Goal: Task Accomplishment & Management: Manage account settings

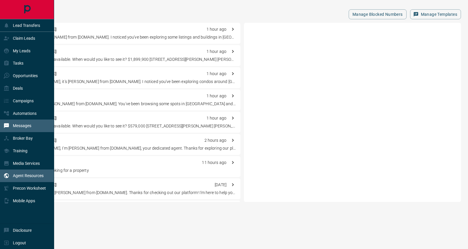
click at [29, 171] on div "Agent Resources" at bounding box center [27, 176] width 54 height 13
click at [22, 124] on div "Messages" at bounding box center [18, 126] width 28 height 10
click at [23, 125] on p "Messages" at bounding box center [22, 125] width 18 height 5
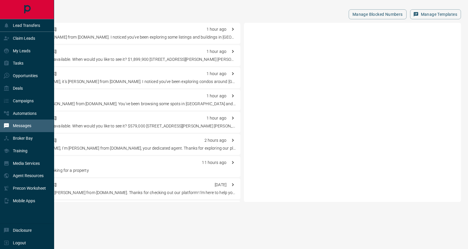
click at [32, 129] on div "Messages" at bounding box center [27, 126] width 54 height 13
click at [30, 125] on p "Messages" at bounding box center [22, 125] width 18 height 5
click at [23, 65] on div "Tasks" at bounding box center [27, 63] width 54 height 13
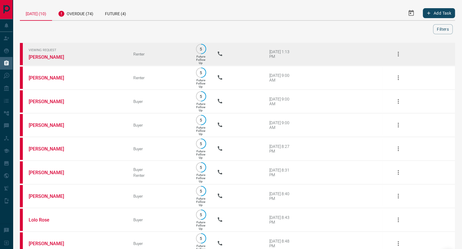
click at [400, 54] on icon "button" at bounding box center [398, 54] width 7 height 7
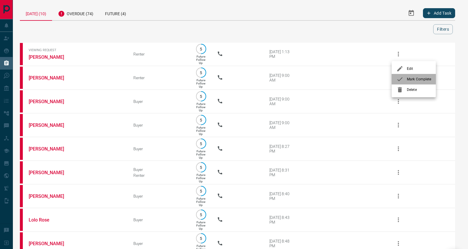
click at [416, 81] on span "Mark Complete" at bounding box center [419, 79] width 24 height 5
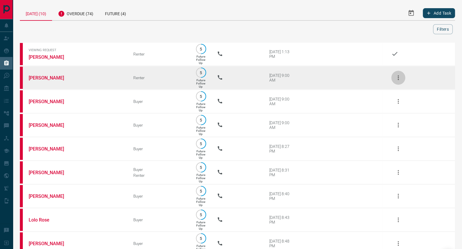
click at [397, 77] on icon "button" at bounding box center [398, 77] width 7 height 7
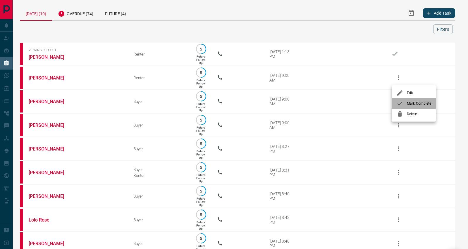
click at [416, 103] on span "Mark Complete" at bounding box center [419, 103] width 24 height 5
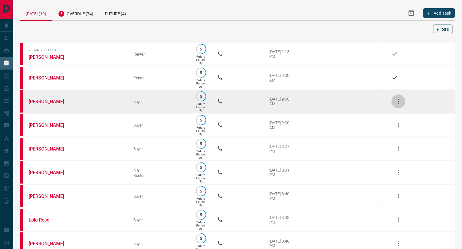
click at [398, 101] on icon "button" at bounding box center [397, 101] width 1 height 5
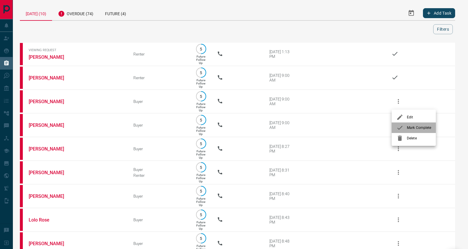
click at [415, 128] on span "Mark Complete" at bounding box center [419, 127] width 24 height 5
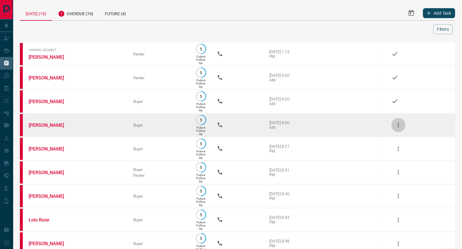
click at [397, 125] on icon "button" at bounding box center [398, 125] width 7 height 7
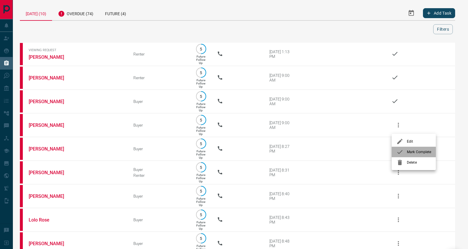
click at [412, 151] on span "Mark Complete" at bounding box center [419, 151] width 24 height 5
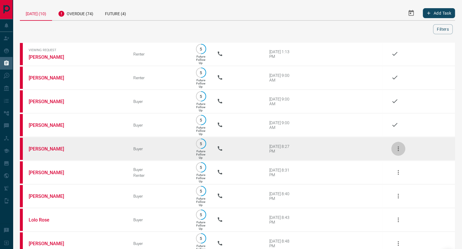
click at [399, 149] on icon "button" at bounding box center [398, 148] width 7 height 7
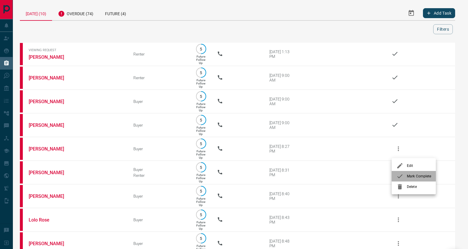
click at [419, 177] on span "Mark Complete" at bounding box center [419, 176] width 24 height 5
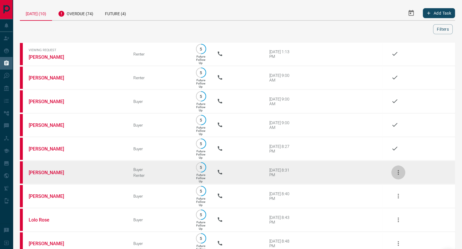
click at [398, 175] on icon "button" at bounding box center [397, 172] width 1 height 5
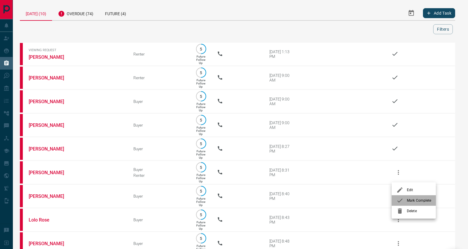
click at [409, 200] on span "Mark Complete" at bounding box center [419, 200] width 24 height 5
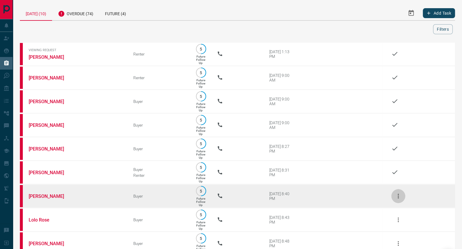
click at [398, 198] on icon "button" at bounding box center [397, 196] width 1 height 5
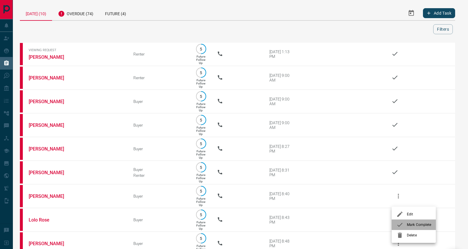
click at [412, 225] on span "Mark Complete" at bounding box center [419, 224] width 24 height 5
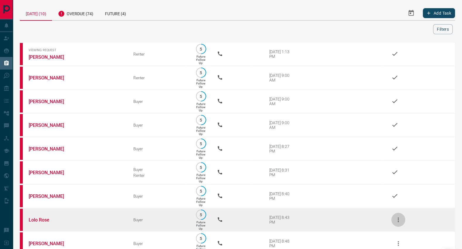
click at [398, 223] on icon "button" at bounding box center [398, 219] width 7 height 7
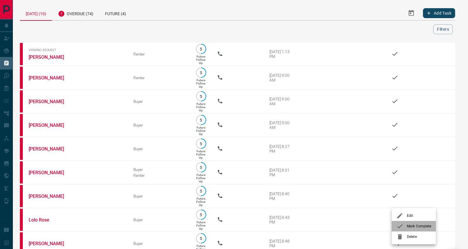
click at [417, 224] on span "Mark Complete" at bounding box center [419, 226] width 24 height 5
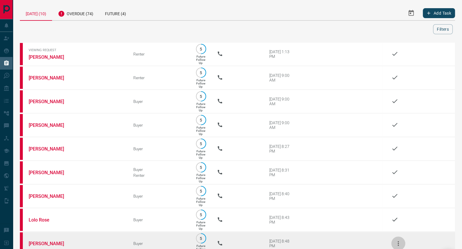
click at [400, 246] on icon "button" at bounding box center [398, 243] width 7 height 7
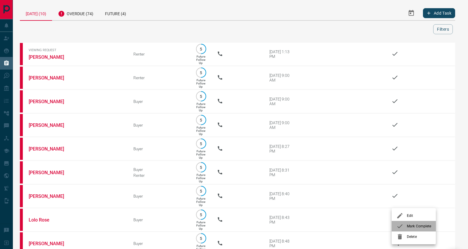
click at [407, 222] on li "Mark Complete" at bounding box center [413, 226] width 44 height 11
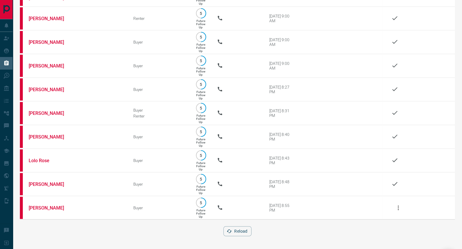
scroll to position [65, 0]
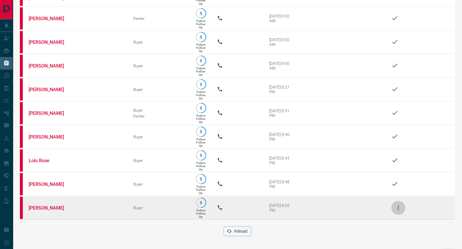
click at [395, 206] on button "button" at bounding box center [398, 208] width 14 height 14
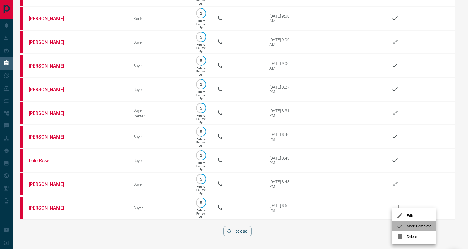
click at [410, 226] on span "Mark Complete" at bounding box center [419, 226] width 24 height 5
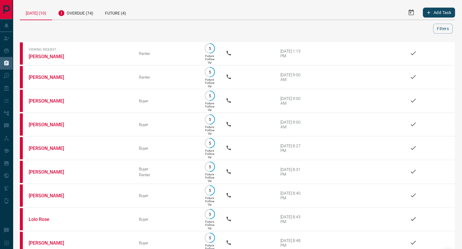
scroll to position [0, 0]
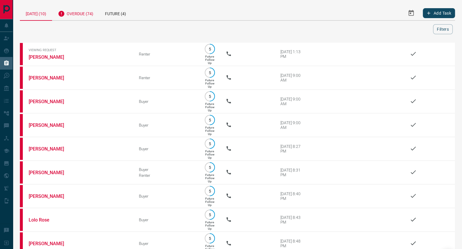
click at [85, 13] on div "Overdue (74)" at bounding box center [75, 13] width 47 height 14
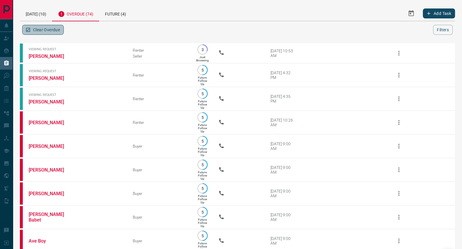
click at [56, 30] on button "Clear Overdue" at bounding box center [43, 30] width 42 height 10
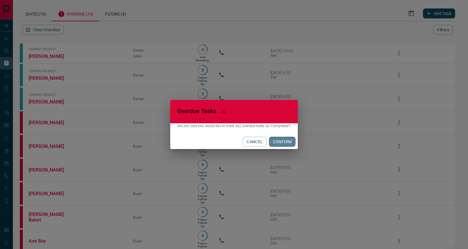
click at [284, 141] on button "CONFIRM" at bounding box center [282, 142] width 27 height 10
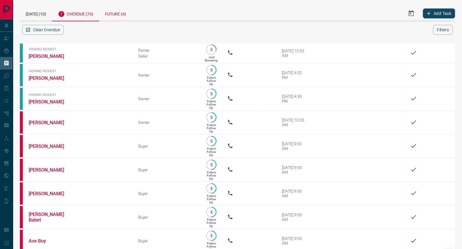
click at [116, 13] on div "Future (4)" at bounding box center [115, 13] width 33 height 15
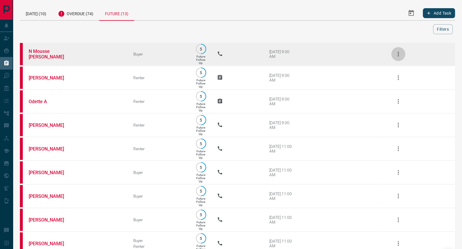
click at [399, 54] on icon "button" at bounding box center [398, 54] width 7 height 7
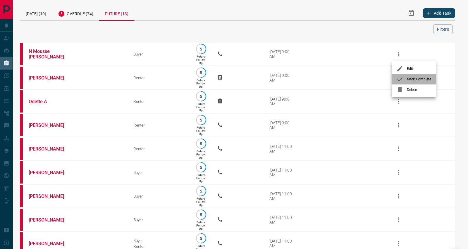
click at [405, 78] on div at bounding box center [401, 79] width 11 height 7
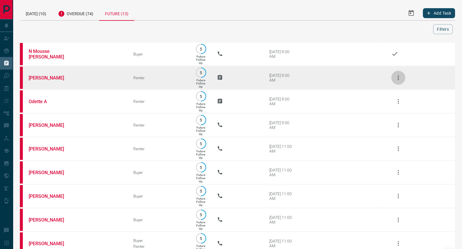
click at [399, 77] on icon "button" at bounding box center [398, 77] width 7 height 7
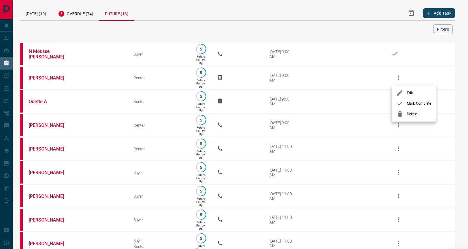
click at [406, 100] on li "Mark Complete" at bounding box center [413, 103] width 44 height 11
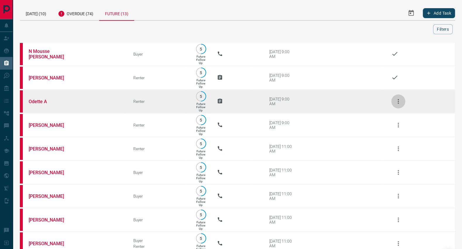
click at [399, 101] on icon "button" at bounding box center [398, 101] width 7 height 7
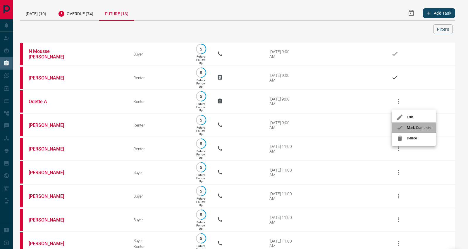
click at [411, 127] on span "Mark Complete" at bounding box center [419, 127] width 24 height 5
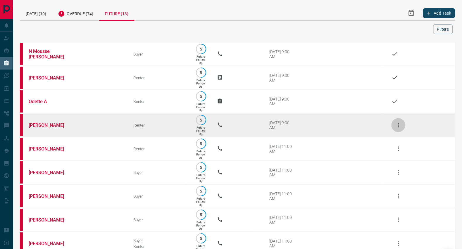
click at [400, 124] on icon "button" at bounding box center [398, 125] width 7 height 7
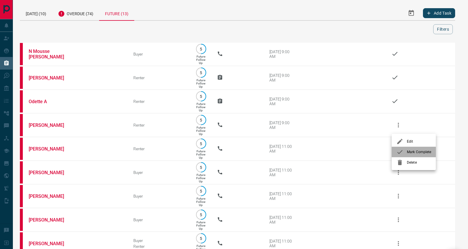
click at [414, 149] on li "Mark Complete" at bounding box center [413, 152] width 44 height 11
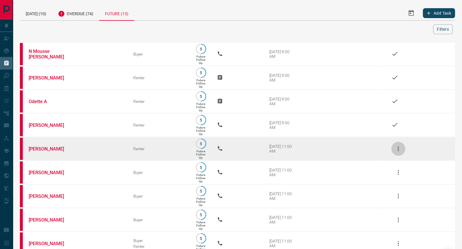
click at [401, 152] on icon "button" at bounding box center [398, 148] width 7 height 7
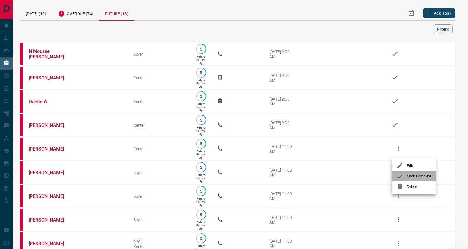
click at [412, 174] on span "Mark Complete" at bounding box center [419, 176] width 24 height 5
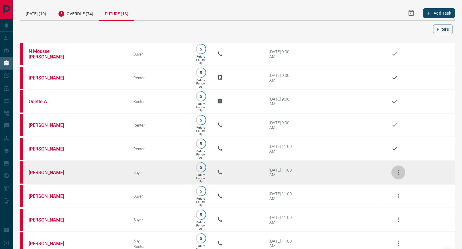
click at [396, 172] on icon "button" at bounding box center [398, 172] width 7 height 7
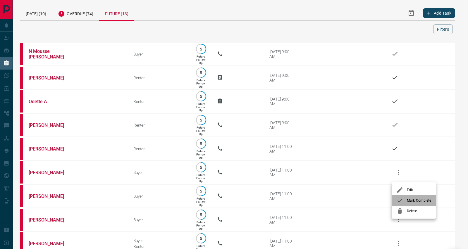
click at [414, 203] on li "Mark Complete" at bounding box center [413, 200] width 44 height 11
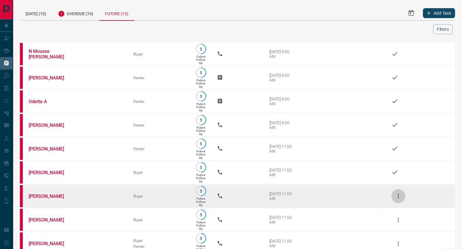
click at [398, 200] on icon "button" at bounding box center [398, 196] width 7 height 7
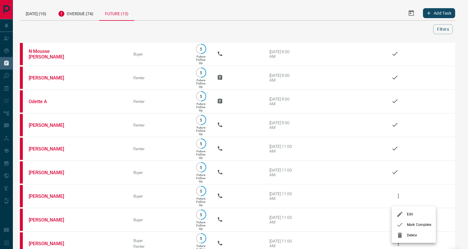
click at [424, 224] on span "Mark Complete" at bounding box center [419, 224] width 24 height 5
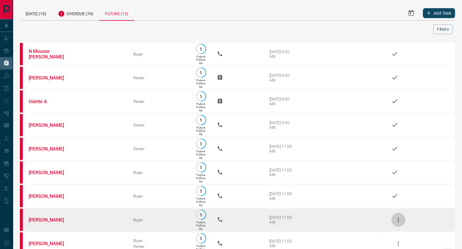
click at [395, 223] on icon "button" at bounding box center [398, 219] width 7 height 7
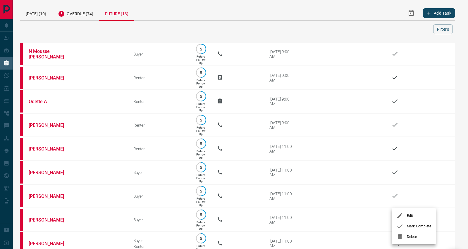
click at [421, 228] on span "Mark Complete" at bounding box center [419, 226] width 24 height 5
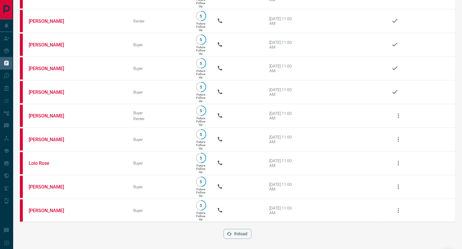
scroll to position [137, 0]
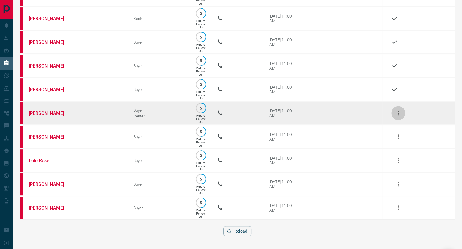
click at [397, 115] on button "button" at bounding box center [398, 113] width 14 height 14
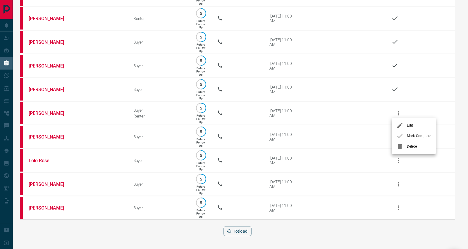
click at [411, 138] on span "Mark Complete" at bounding box center [419, 135] width 24 height 5
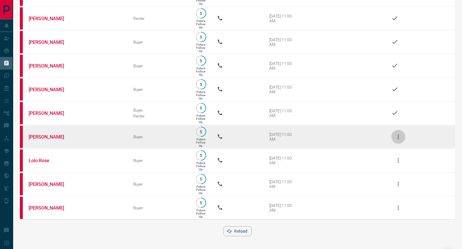
click at [396, 135] on icon "button" at bounding box center [398, 136] width 7 height 7
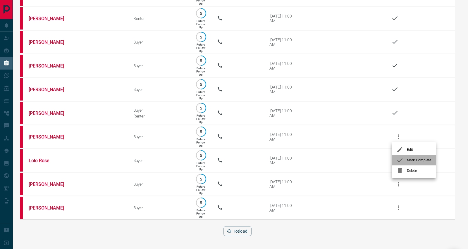
click at [424, 161] on span "Mark Complete" at bounding box center [419, 160] width 24 height 5
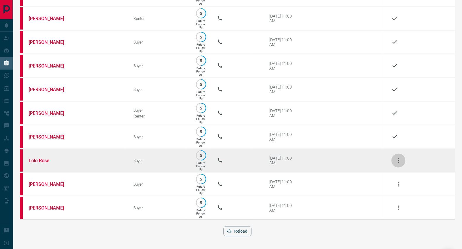
click at [399, 160] on icon "button" at bounding box center [398, 160] width 7 height 7
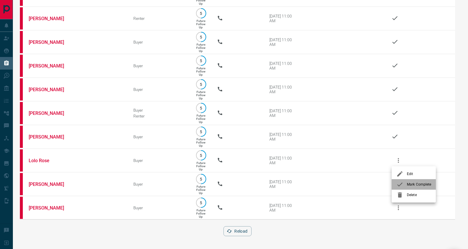
click at [420, 182] on span "Mark Complete" at bounding box center [419, 184] width 24 height 5
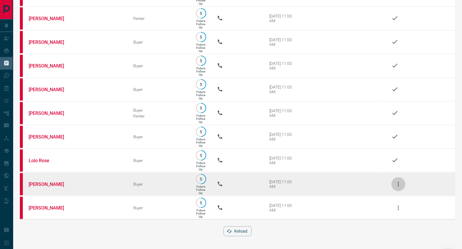
click at [399, 183] on icon "button" at bounding box center [398, 184] width 7 height 7
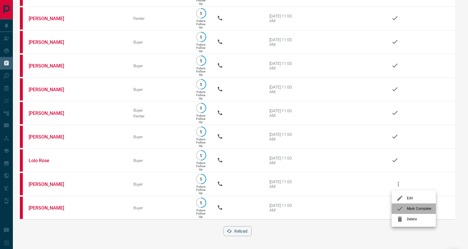
click at [413, 205] on li "Mark Complete" at bounding box center [413, 208] width 44 height 11
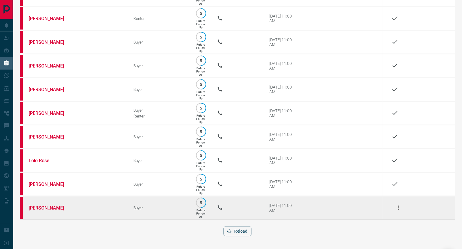
click at [400, 207] on icon "button" at bounding box center [398, 207] width 7 height 7
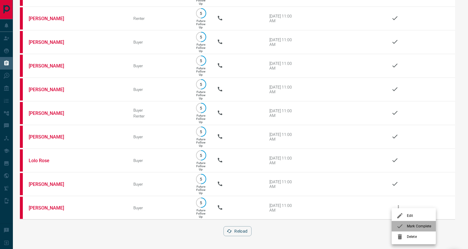
click at [408, 226] on span "Mark Complete" at bounding box center [419, 226] width 24 height 5
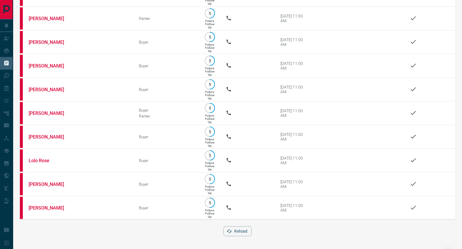
scroll to position [0, 0]
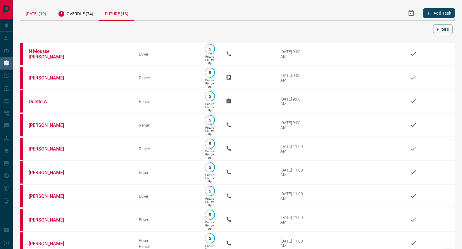
click at [32, 14] on div "[DATE] (10)" at bounding box center [36, 13] width 32 height 14
